Goal: Task Accomplishment & Management: Use online tool/utility

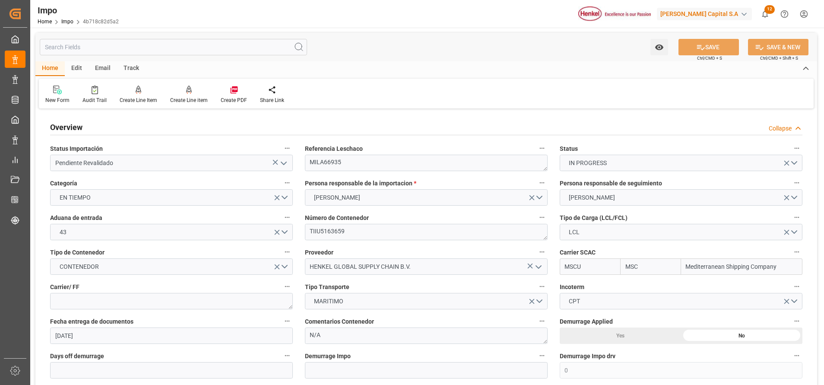
scroll to position [778, 0]
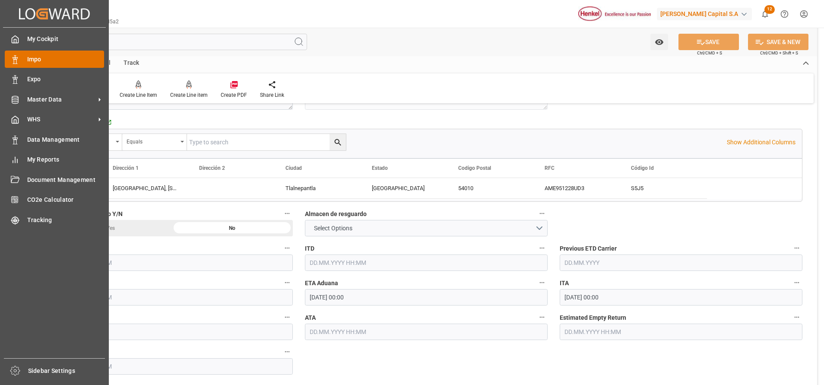
click at [44, 53] on div "Impo Impo" at bounding box center [54, 59] width 99 height 17
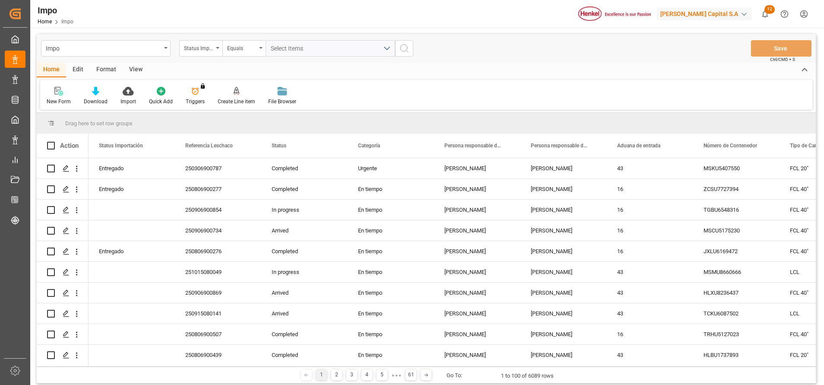
click at [108, 72] on div "Format" at bounding box center [106, 70] width 33 height 15
click at [60, 111] on div "Impo Status Importación Equals Select Items Save Ctrl/CMD + S Home Edit Format …" at bounding box center [426, 208] width 779 height 349
click at [60, 101] on div "Filter Rows" at bounding box center [59, 102] width 25 height 8
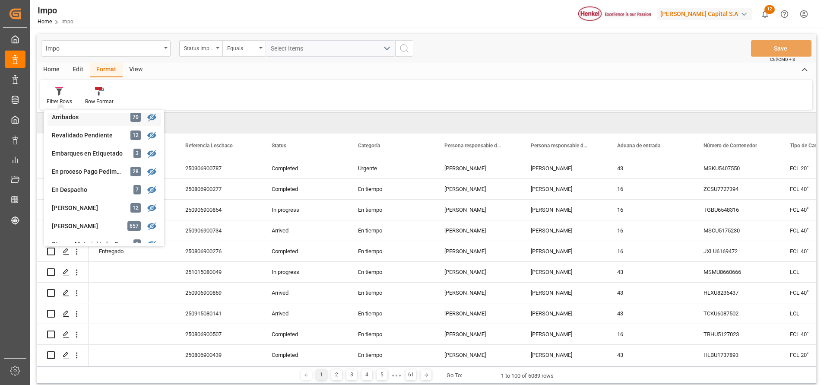
scroll to position [71, 0]
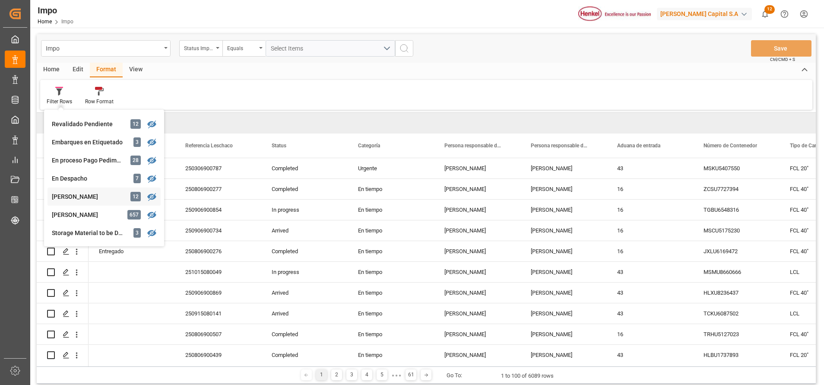
click at [90, 197] on div "Impo Status Importación Equals Select Items Save Ctrl/CMD + S Home Edit Format …" at bounding box center [426, 208] width 779 height 349
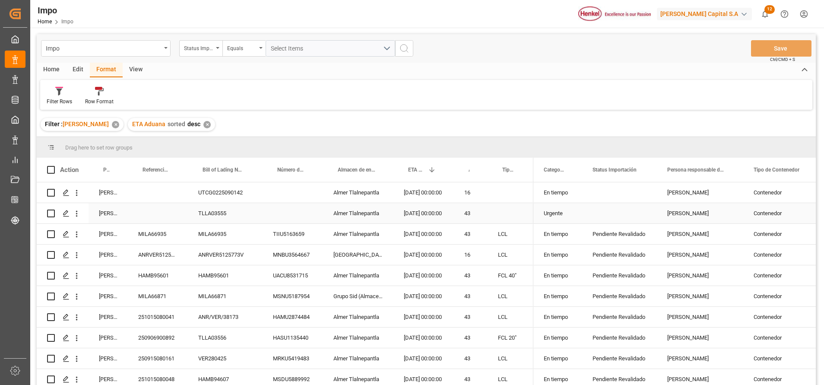
click at [565, 213] on div "Urgente" at bounding box center [558, 213] width 49 height 20
click at [514, 189] on div "Press SPACE to select this row." at bounding box center [511, 192] width 46 height 20
click at [511, 206] on div "Press SPACE to select this row." at bounding box center [511, 213] width 46 height 20
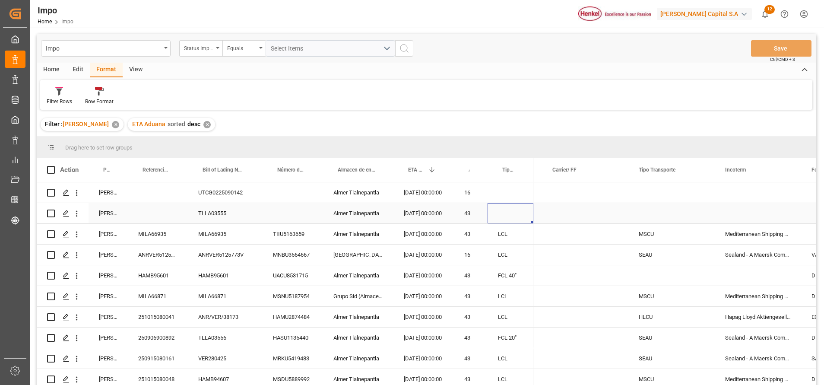
scroll to position [0, 182]
